Goal: Task Accomplishment & Management: Complete application form

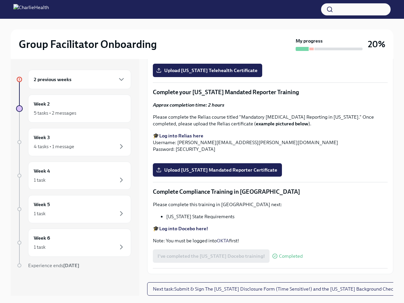
scroll to position [1305, 0]
click at [223, 173] on span "Upload [US_STATE] Mandated Reporter Certificate" at bounding box center [218, 169] width 120 height 7
click at [0, 0] on input "Upload [US_STATE] Mandated Reporter Certificate" at bounding box center [0, 0] width 0 height 0
click at [203, 74] on span "Upload [US_STATE] Telehealth Certificate" at bounding box center [208, 70] width 100 height 7
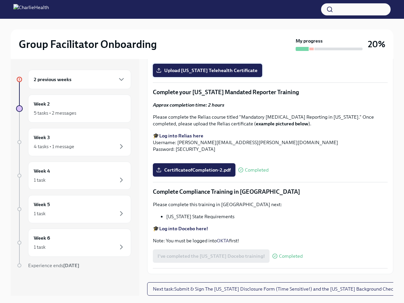
click at [0, 0] on input "Upload [US_STATE] Telehealth Certificate" at bounding box center [0, 0] width 0 height 0
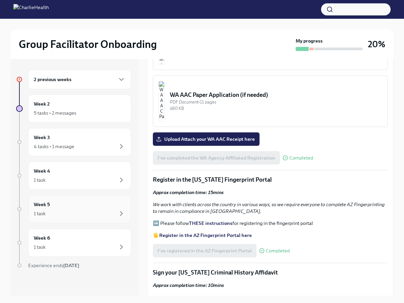
scroll to position [605, 0]
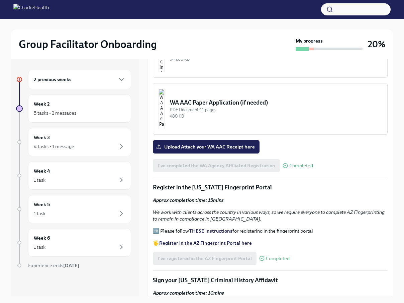
click at [63, 123] on div "2 previous weeks Week 2 5 tasks • 2 messages Week 3 4 tasks • 1 message Week 4 …" at bounding box center [73, 183] width 115 height 226
click at [61, 115] on div "5 tasks • 2 messages" at bounding box center [55, 112] width 43 height 7
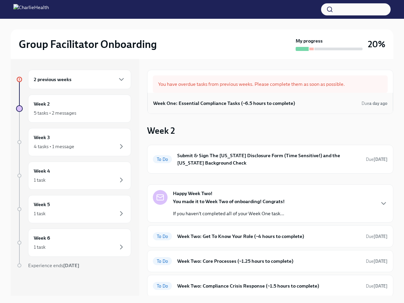
click at [259, 103] on h6 "Week One: Essential Compliance Tasks (~6.5 hours to complete)" at bounding box center [224, 102] width 142 height 7
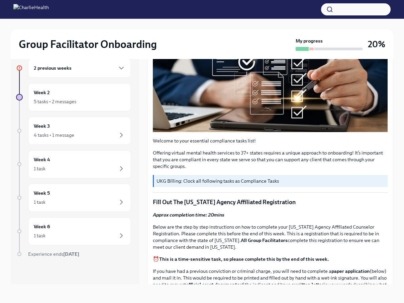
scroll to position [130, 0]
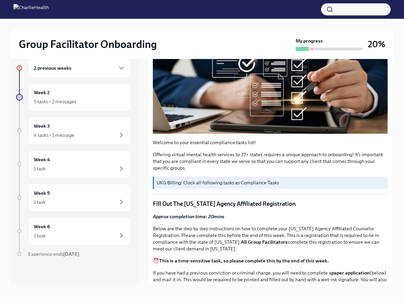
click at [259, 185] on p "UKG Billing: Clock all following tasks as Compliance Tasks" at bounding box center [271, 182] width 229 height 7
click at [258, 182] on p "UKG Billing: Clock all following tasks as Compliance Tasks" at bounding box center [271, 182] width 229 height 7
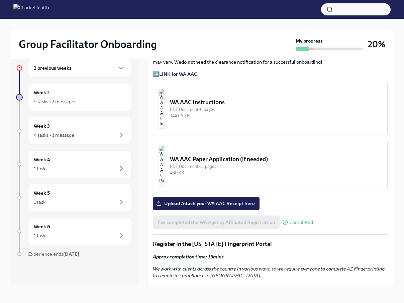
scroll to position [540, 0]
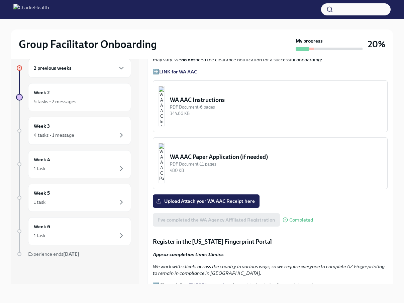
click at [210, 104] on div "PDF Document • 6 pages" at bounding box center [276, 107] width 212 height 6
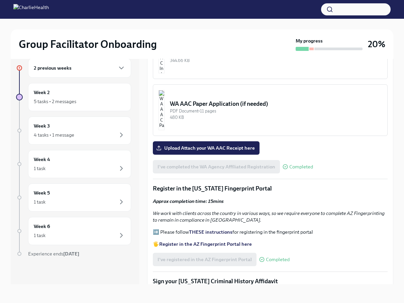
scroll to position [587, 0]
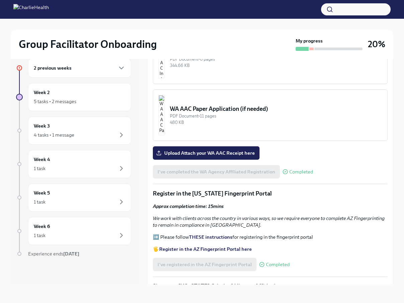
click at [165, 102] on img "button" at bounding box center [162, 115] width 6 height 40
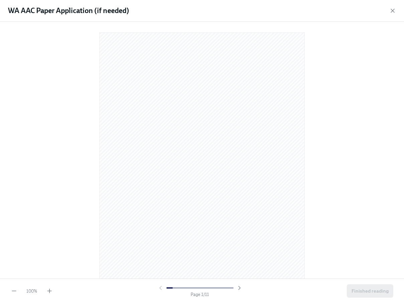
scroll to position [0, 0]
click at [392, 11] on icon "button" at bounding box center [393, 10] width 7 height 7
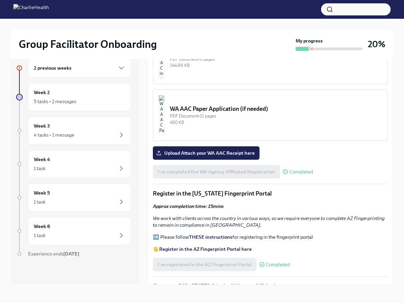
click at [257, 165] on div "I've completed the WA Agency Affiliated Registration Completed" at bounding box center [233, 171] width 160 height 13
click at [290, 169] on span "Completed" at bounding box center [302, 171] width 24 height 5
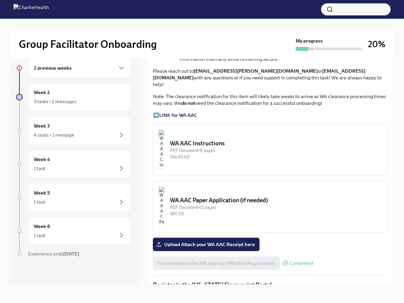
scroll to position [495, 0]
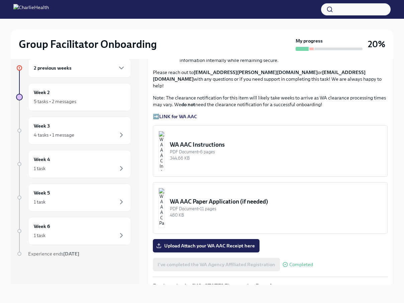
click at [165, 131] on img "button" at bounding box center [162, 151] width 6 height 40
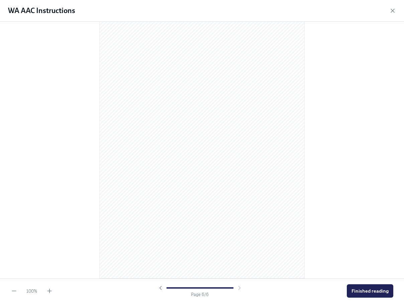
scroll to position [1375, 0]
click at [10, 156] on div at bounding box center [202, 150] width 404 height 257
